Goal: Information Seeking & Learning: Learn about a topic

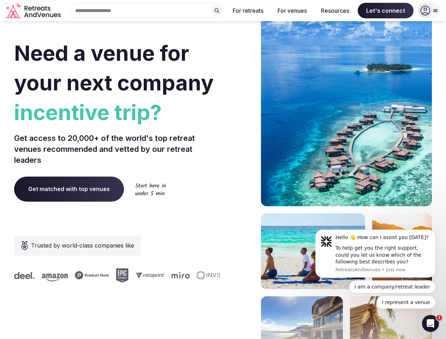
click at [223, 170] on div "Need a venue for your next company incentive trip? Get access to 20,000+ of the…" at bounding box center [223, 212] width 418 height 426
click at [147, 11] on div "Search Popular Destinations [GEOGRAPHIC_DATA], [GEOGRAPHIC_DATA] [GEOGRAPHIC_DA…" at bounding box center [144, 10] width 161 height 15
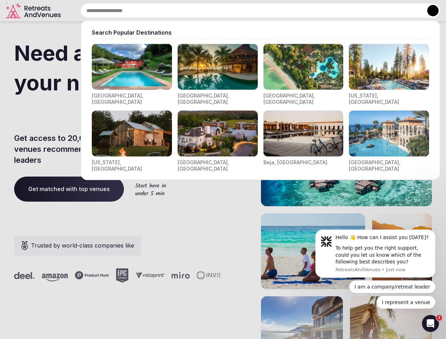
click at [217, 11] on input "text" at bounding box center [261, 10] width 360 height 15
click at [248, 11] on input "text" at bounding box center [261, 10] width 360 height 15
click at [292, 11] on input "text" at bounding box center [261, 10] width 360 height 15
click at [335, 11] on input "text" at bounding box center [261, 10] width 360 height 15
click at [386, 11] on input "text" at bounding box center [261, 10] width 360 height 15
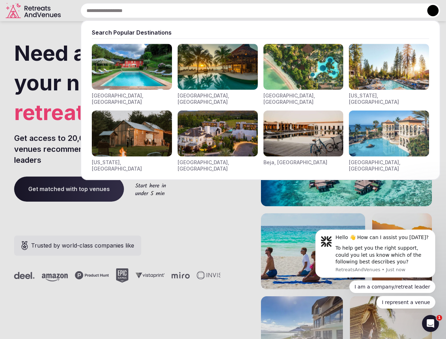
click at [429, 11] on button at bounding box center [432, 10] width 11 height 11
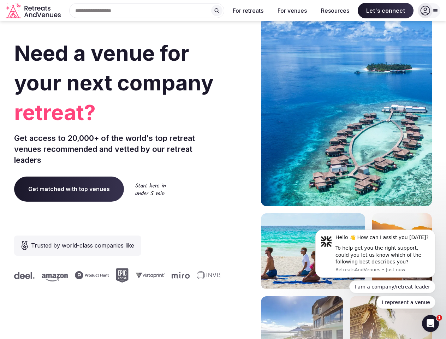
click at [376, 254] on div "To help get you the right support, could you let us know which of the following…" at bounding box center [383, 255] width 95 height 21
click at [437, 232] on section "Need a venue for your next company retreat? Get access to 20,000+ of the world'…" at bounding box center [223, 212] width 446 height 426
